Goal: Transaction & Acquisition: Purchase product/service

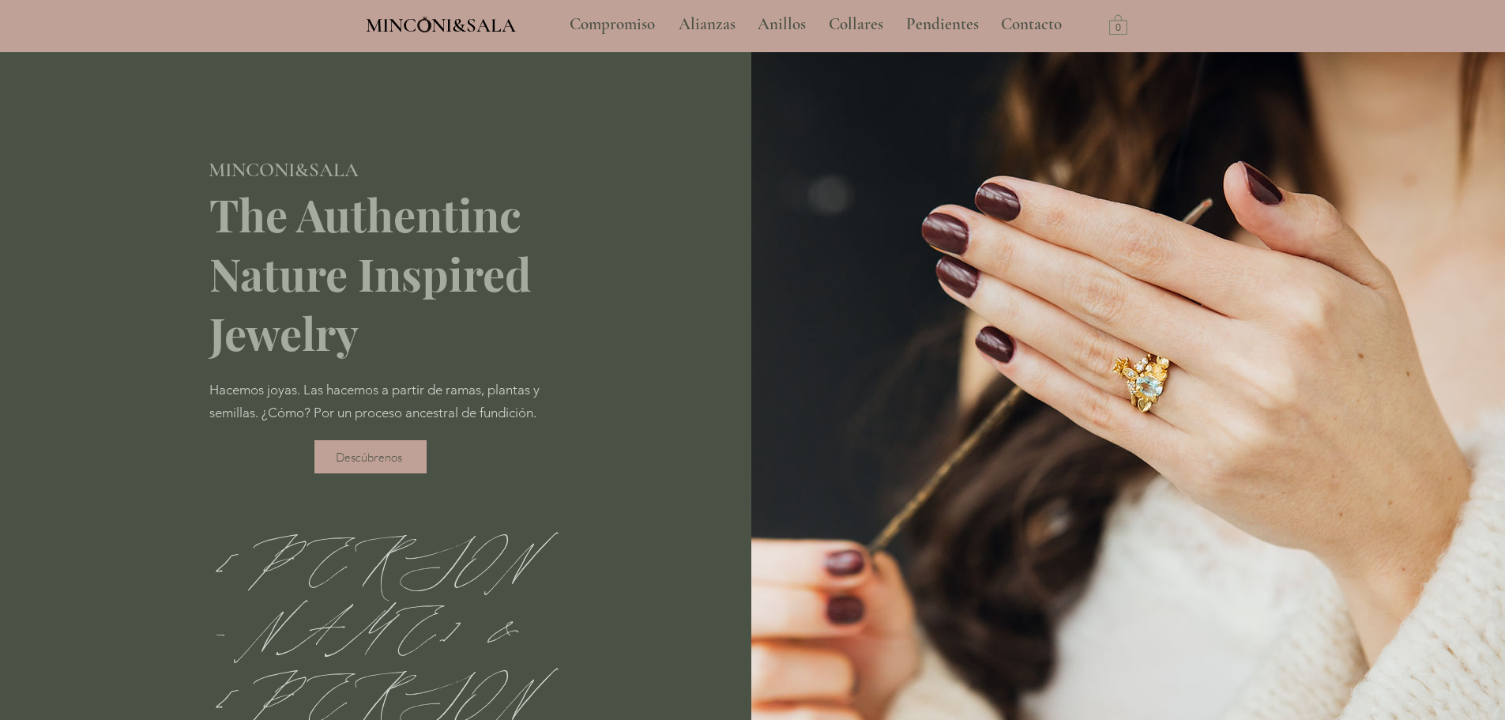
type input "**********"
select select "**********"
click at [1417, 30] on div "MINCONI&SALA Compromiso Alianzas Anillos Collares Pendientes Contacto More Use …" at bounding box center [752, 26] width 1505 height 52
click at [1218, 163] on img "main content" at bounding box center [1127, 421] width 753 height 738
type input "**********"
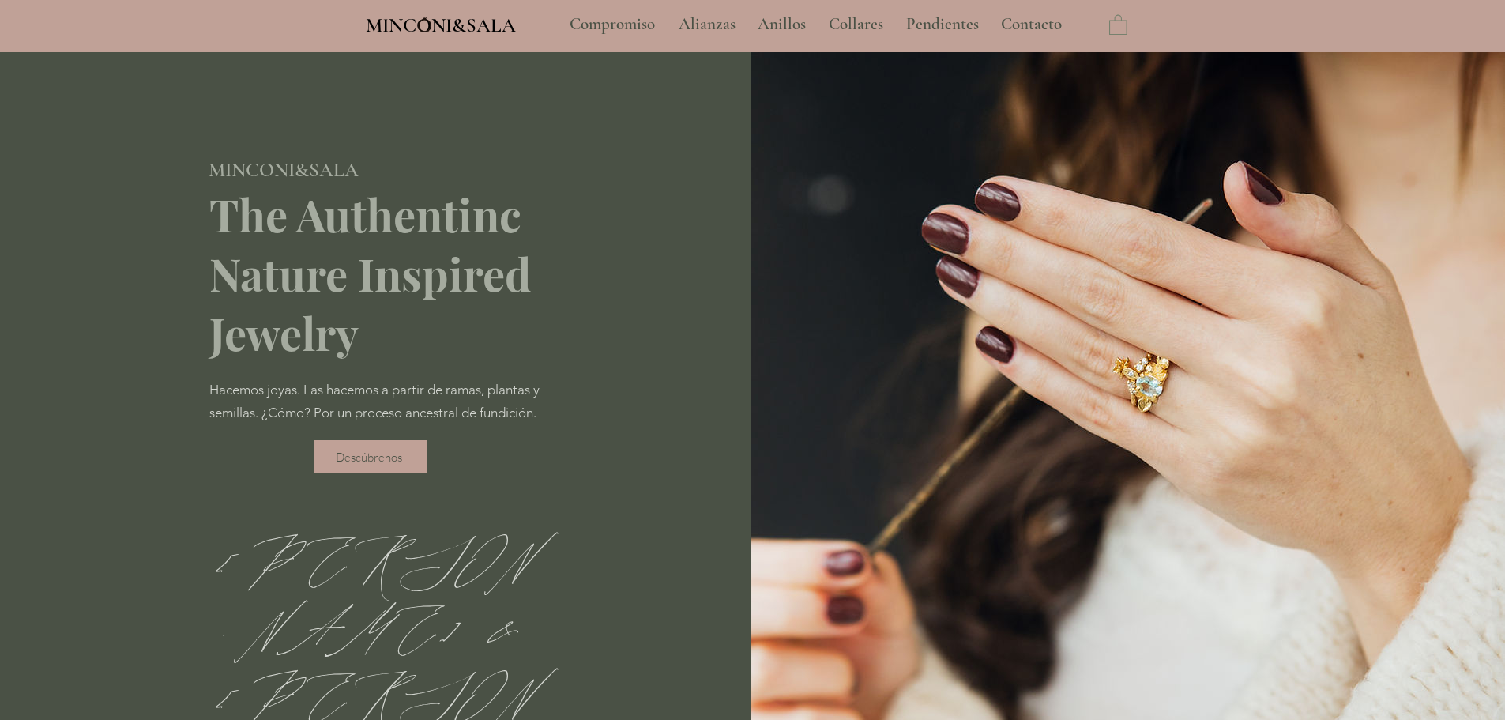
select select "**********"
click at [629, 24] on p "Compromiso" at bounding box center [612, 24] width 101 height 39
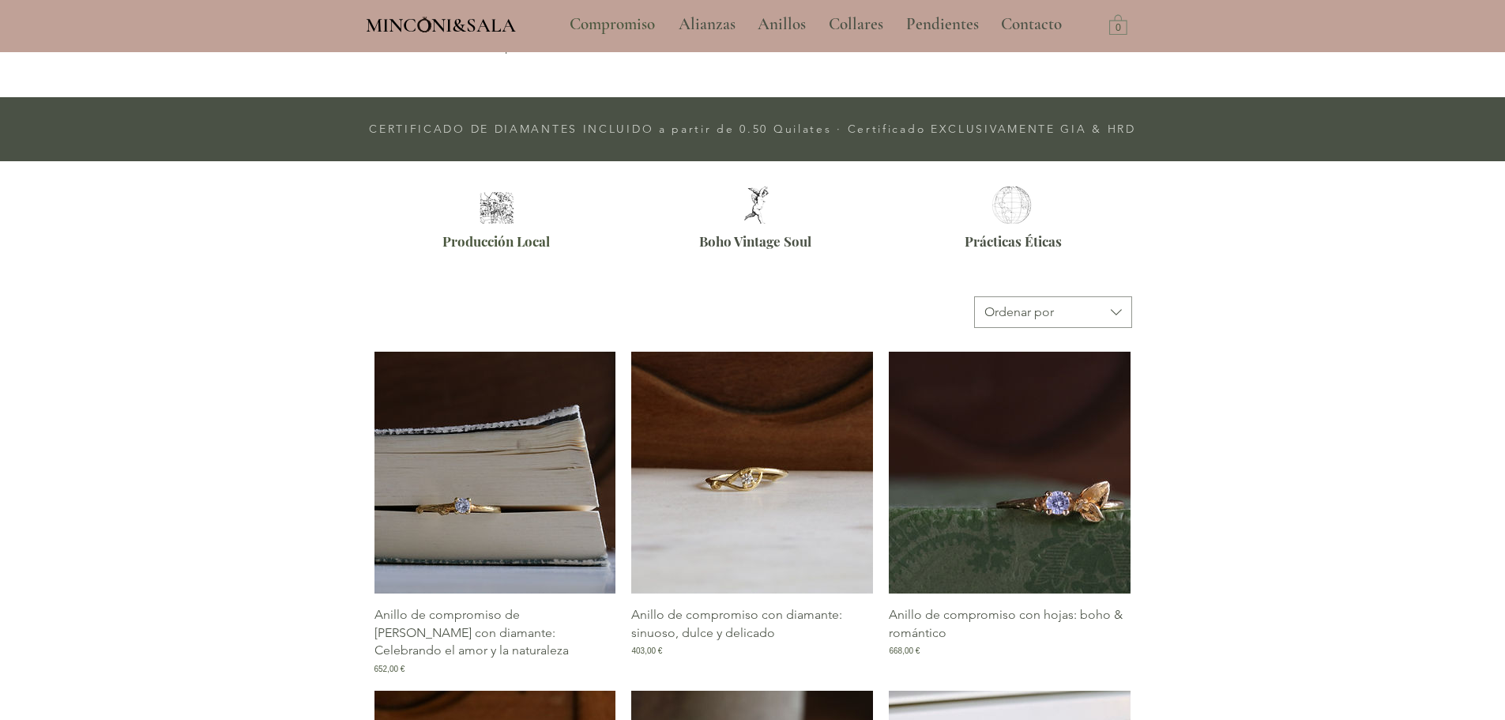
scroll to position [474, 0]
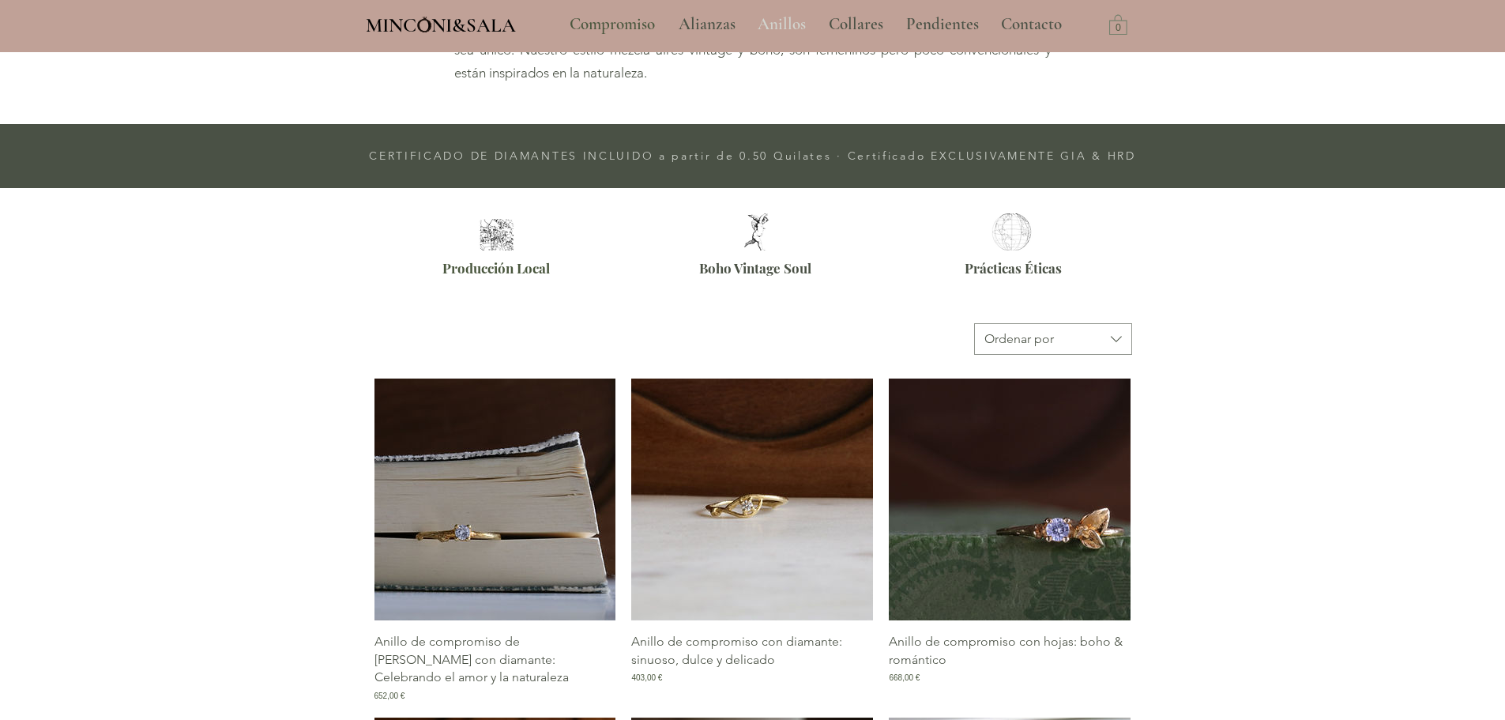
click at [789, 32] on p "Anillos" at bounding box center [782, 24] width 64 height 39
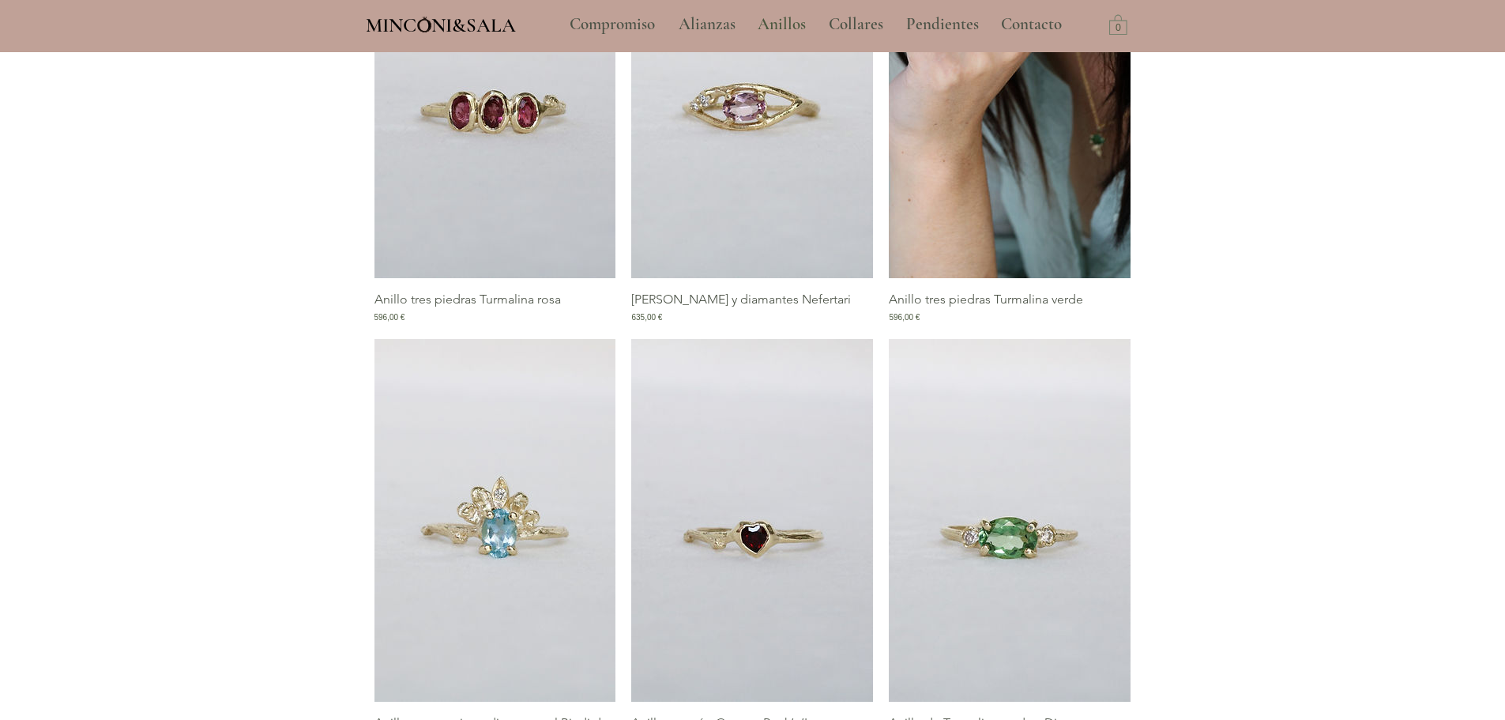
scroll to position [1422, 0]
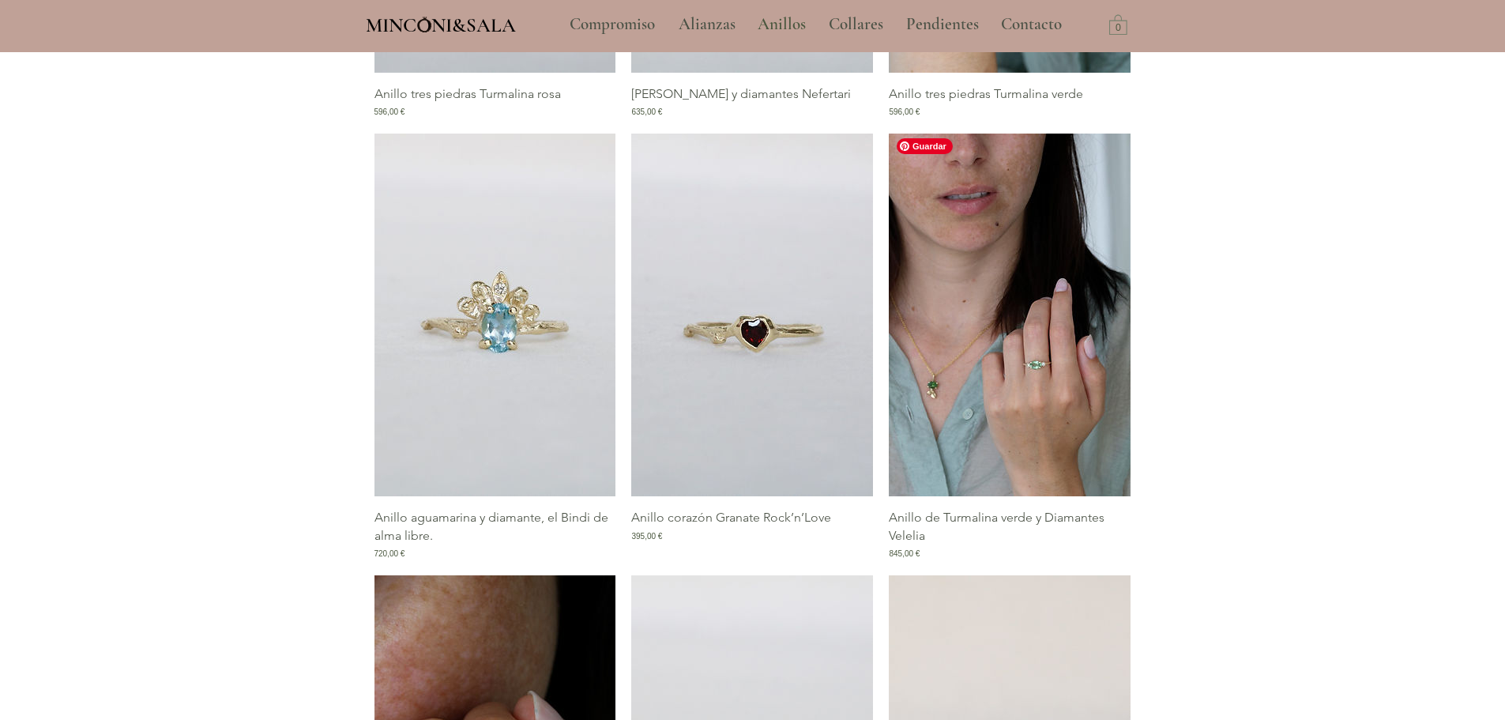
click at [950, 402] on img "Galería de Anillo de Turmalina verde y Diamantes Velelia" at bounding box center [1010, 314] width 242 height 363
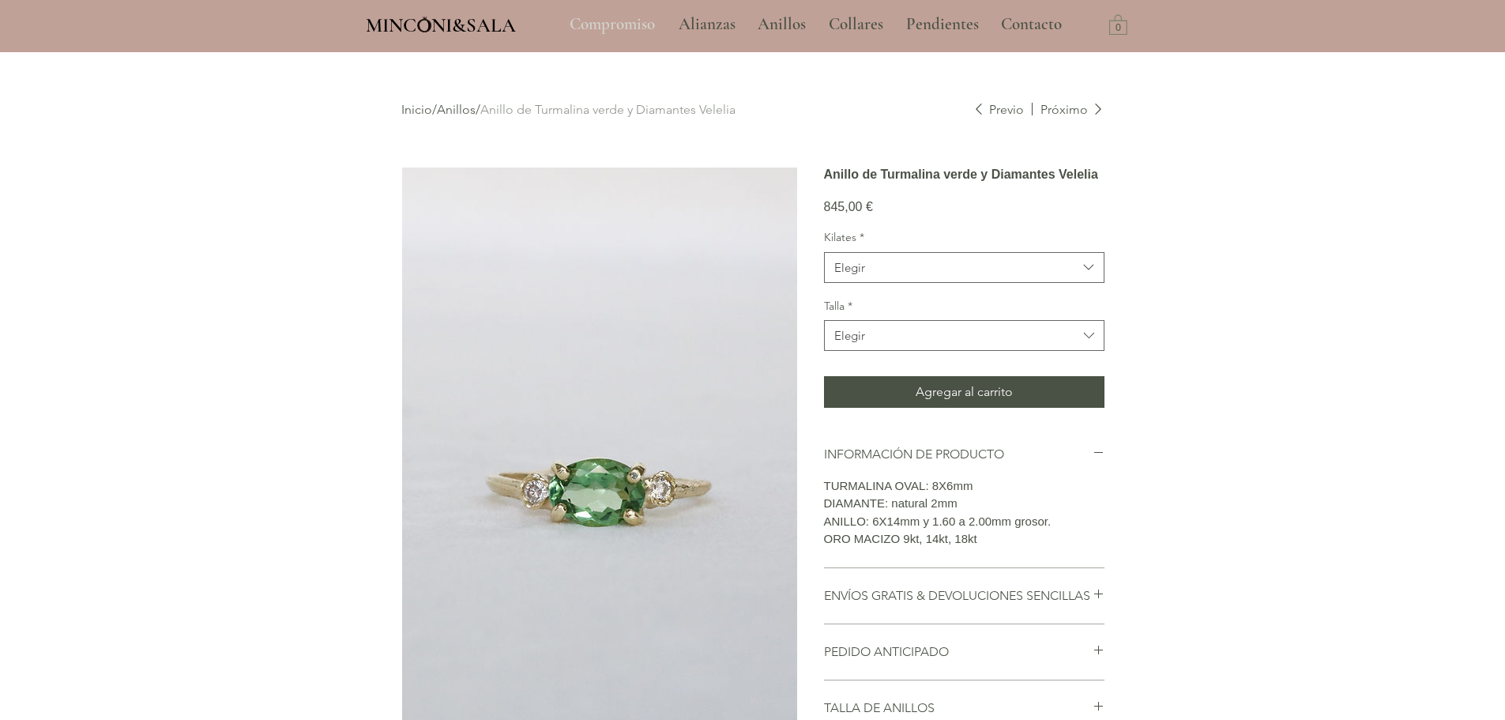
click at [618, 38] on p "Compromiso" at bounding box center [612, 24] width 101 height 39
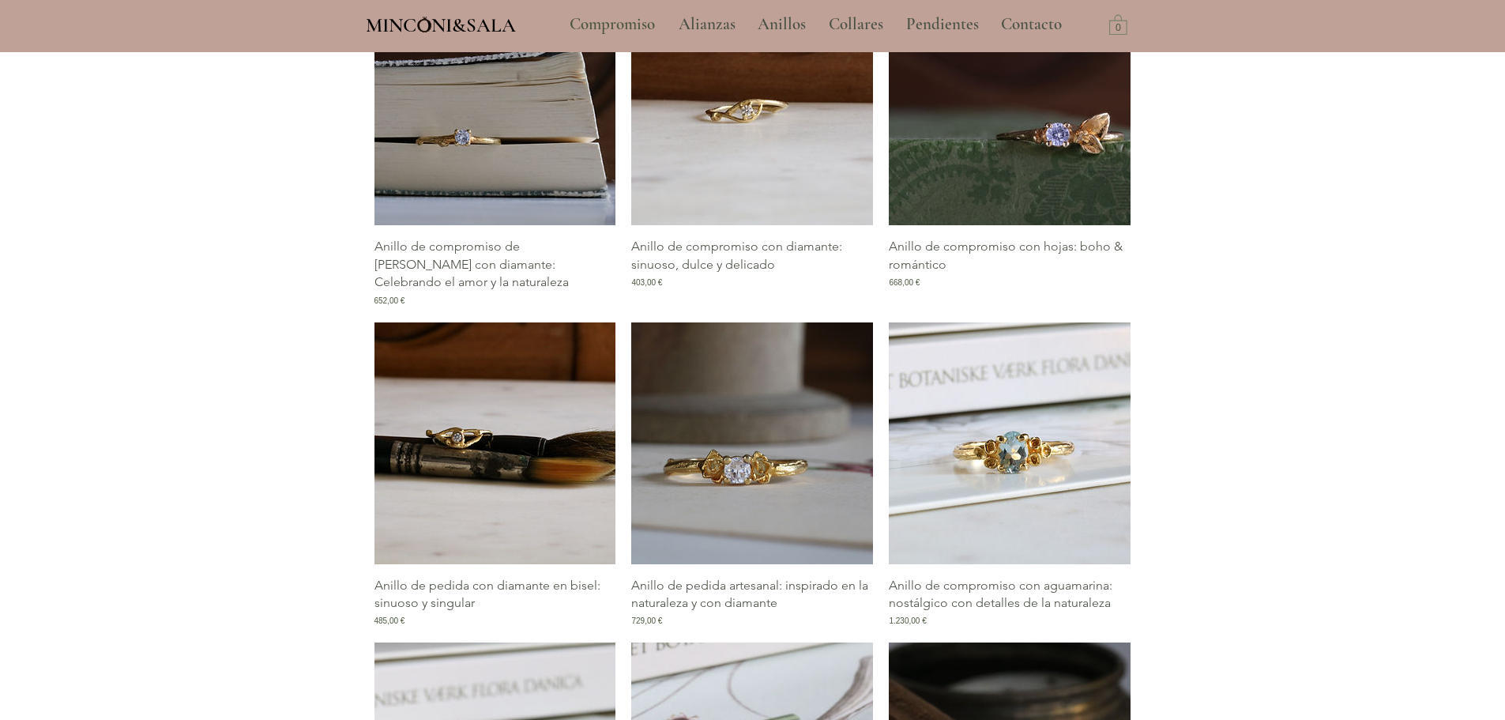
scroll to position [711, 0]
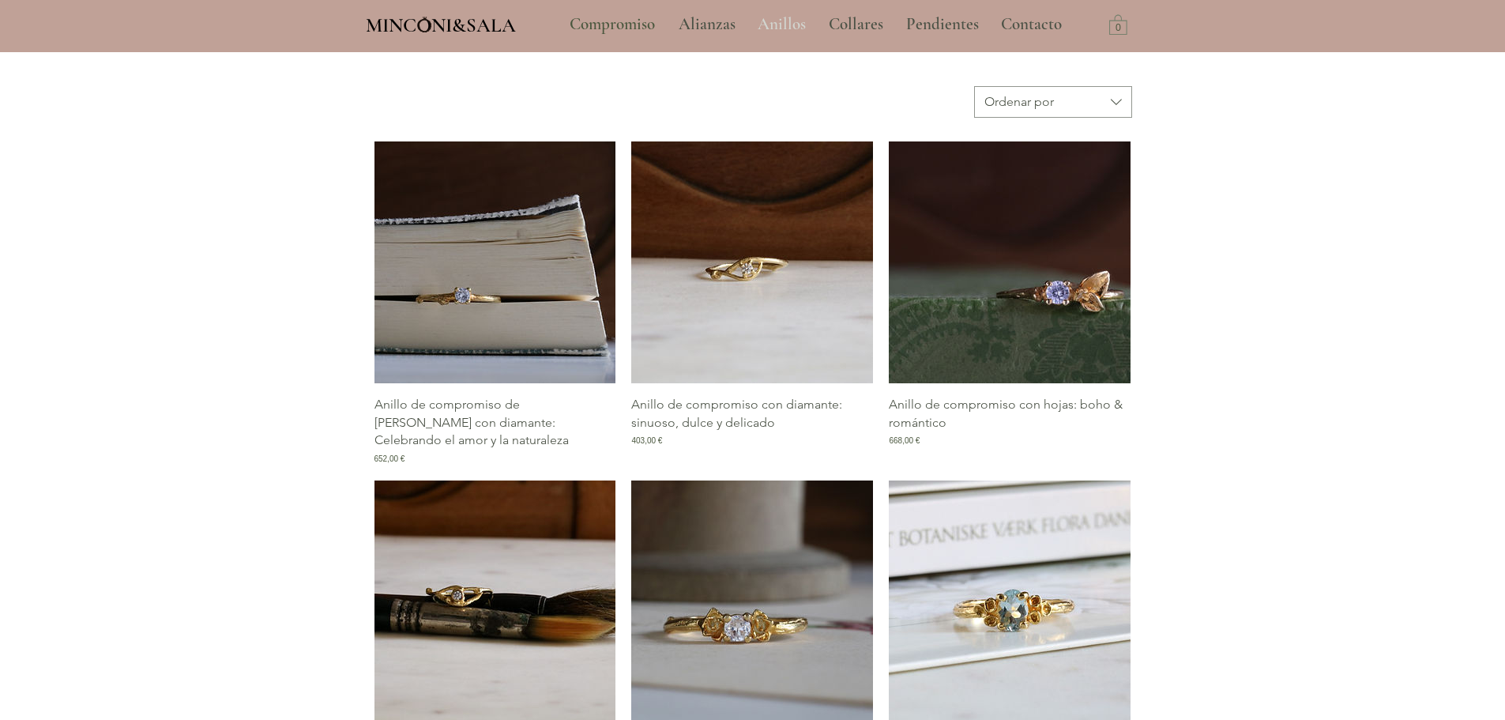
click at [782, 20] on p "Anillos" at bounding box center [782, 24] width 64 height 39
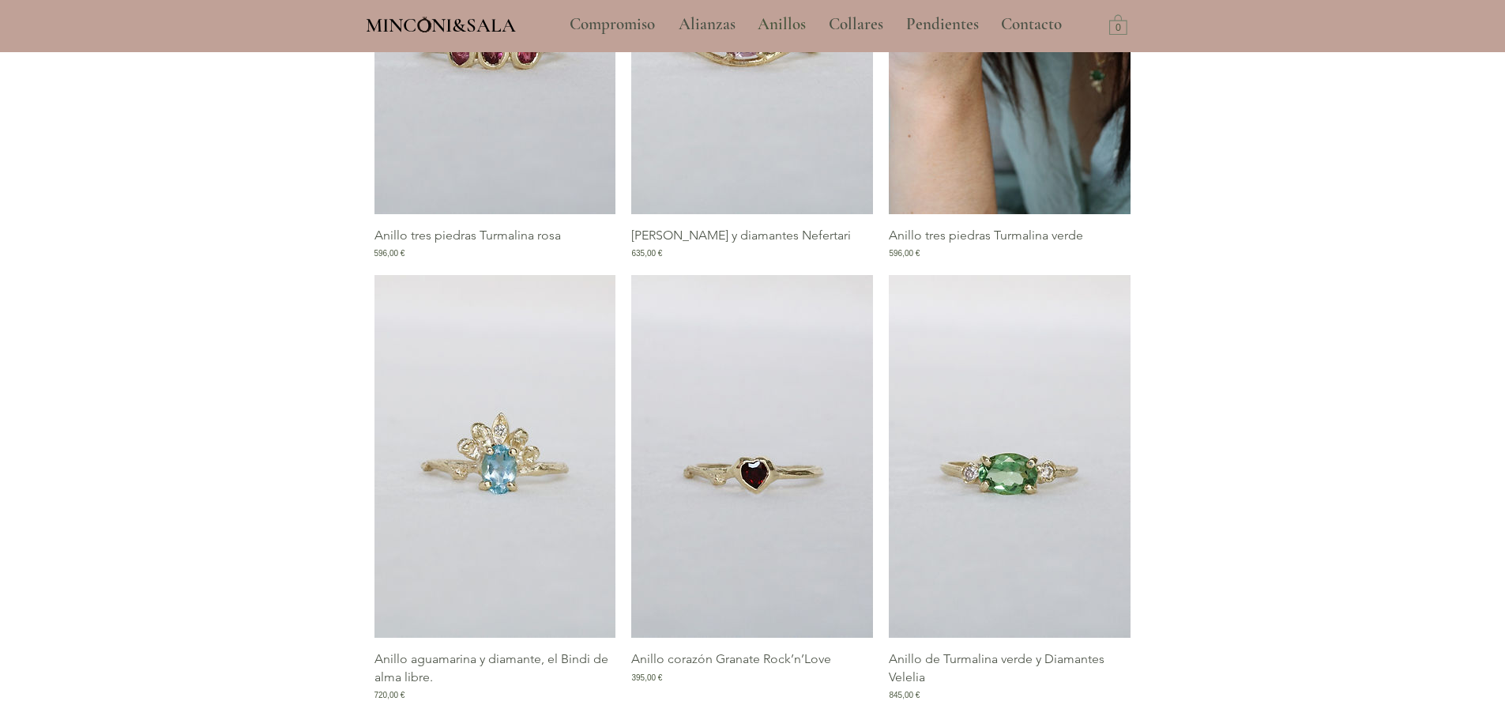
scroll to position [1422, 0]
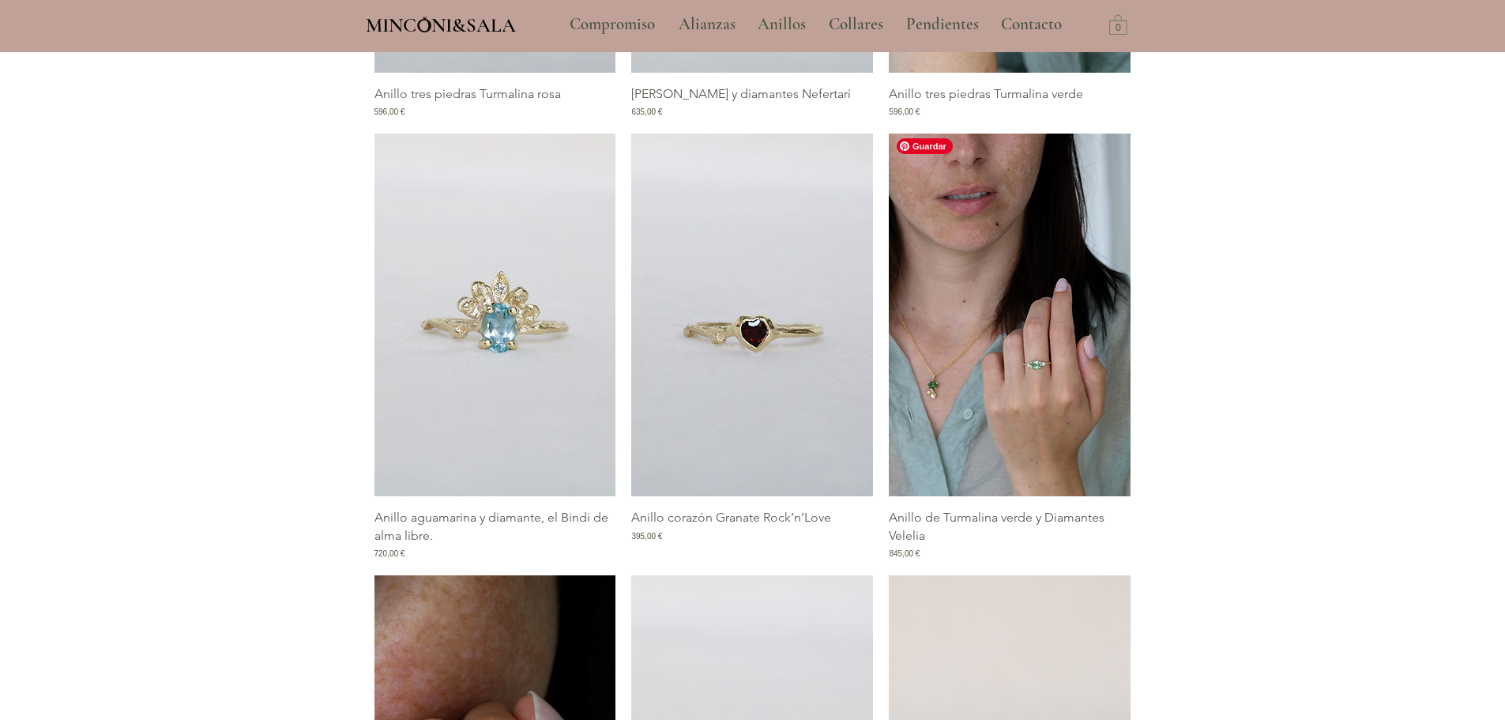
click at [1009, 393] on img "Galería de Anillo de Turmalina verde y Diamantes Velelia" at bounding box center [1010, 314] width 242 height 363
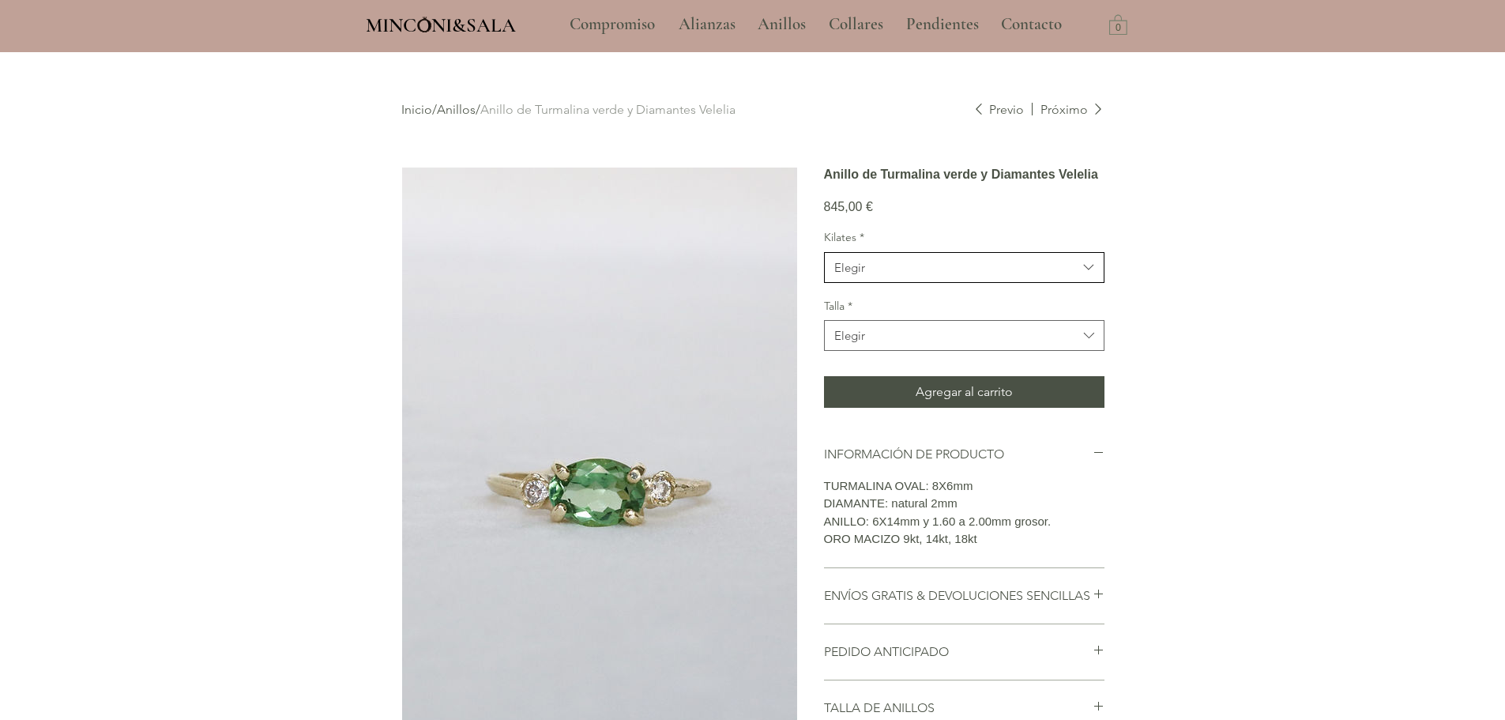
click at [1080, 276] on icon "Kilates" at bounding box center [1089, 267] width 18 height 18
click at [970, 374] on span "18kt" at bounding box center [964, 366] width 260 height 17
click at [1024, 344] on span "Elegir" at bounding box center [955, 335] width 243 height 17
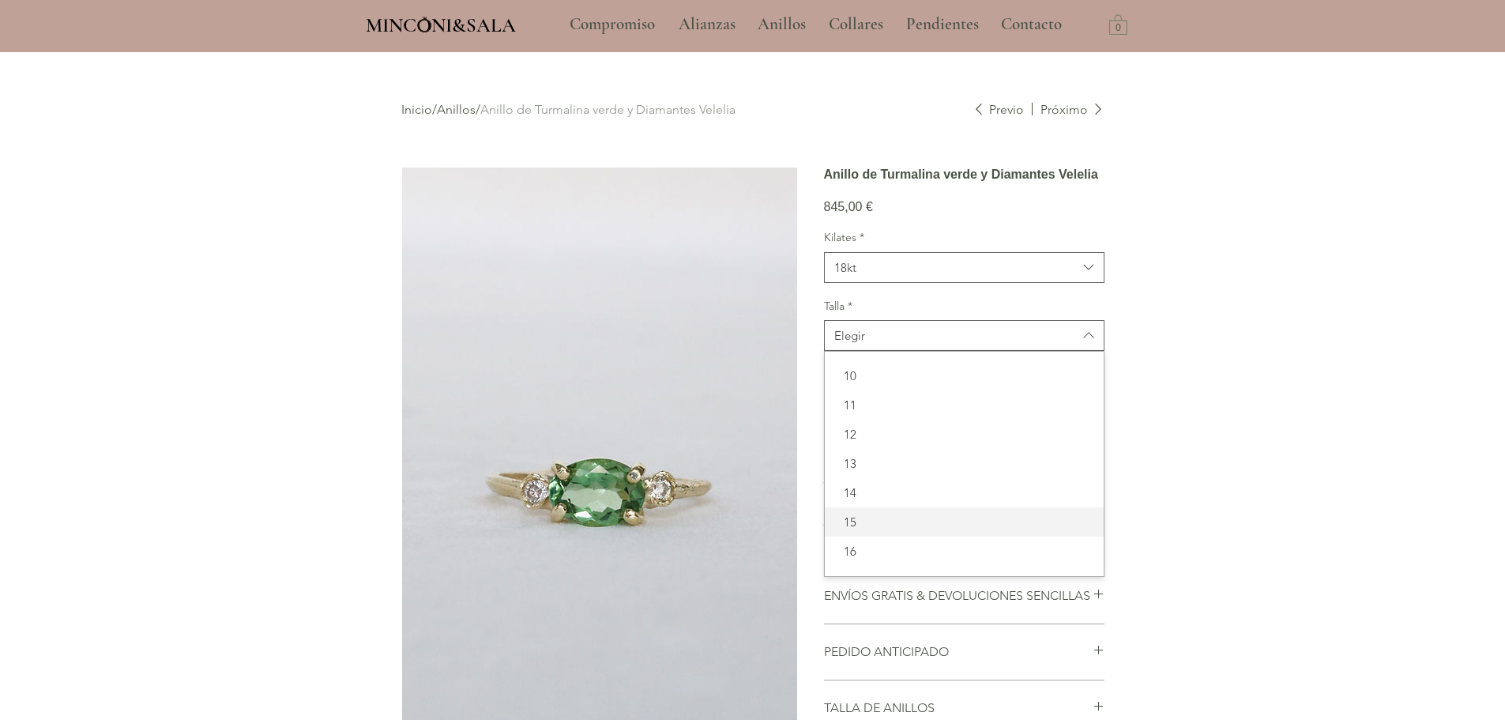
click at [923, 530] on span "15" at bounding box center [964, 521] width 260 height 17
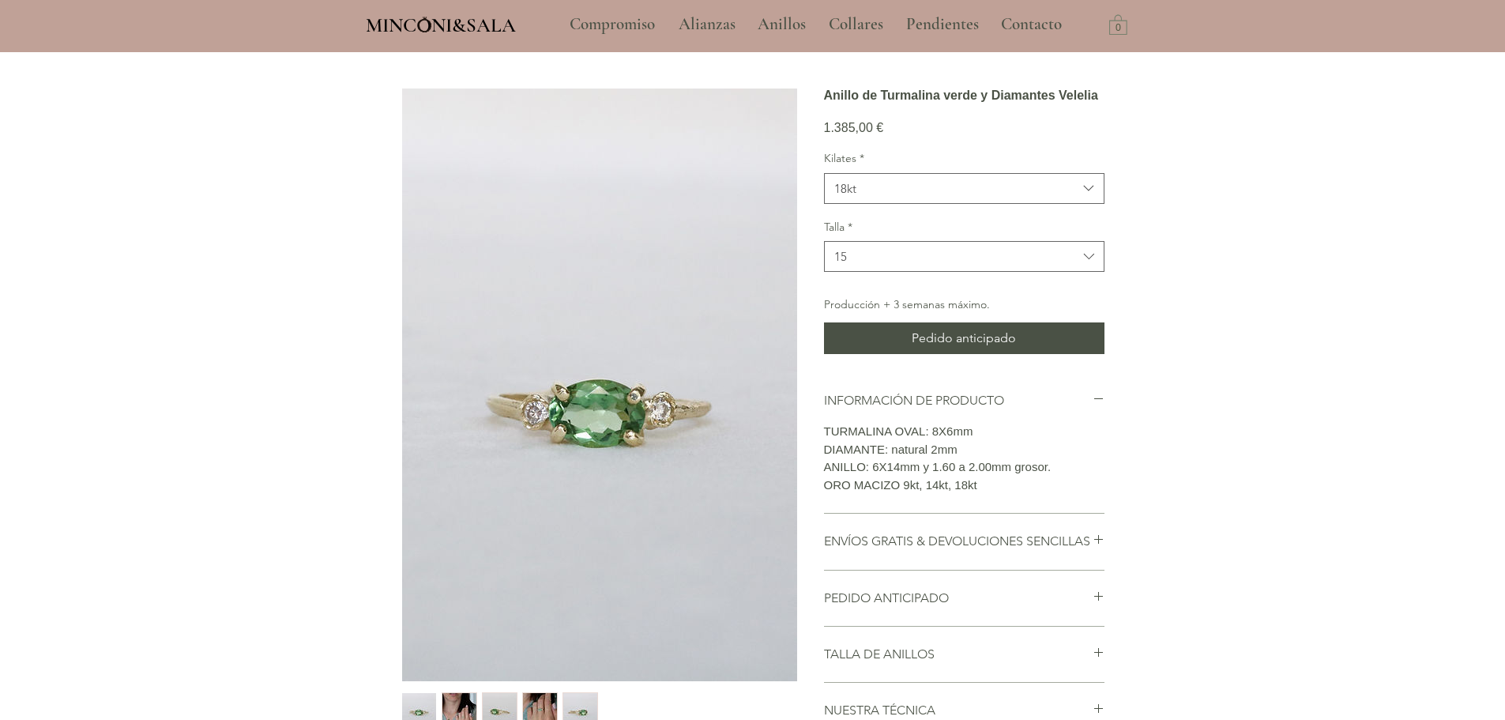
scroll to position [158, 0]
